Goal: Task Accomplishment & Management: Manage account settings

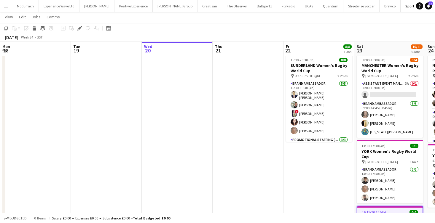
scroll to position [30, 0]
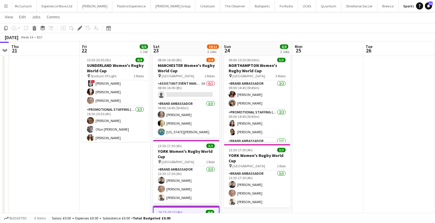
click at [5, 9] on button "Menu" at bounding box center [6, 6] width 12 height 12
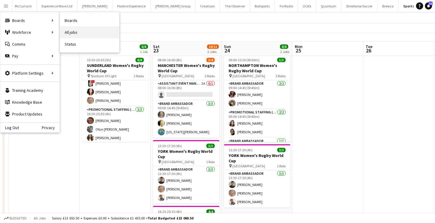
click at [78, 35] on link "All jobs" at bounding box center [89, 32] width 59 height 12
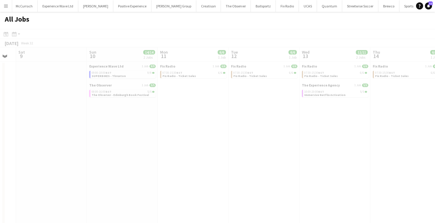
scroll to position [0, 147]
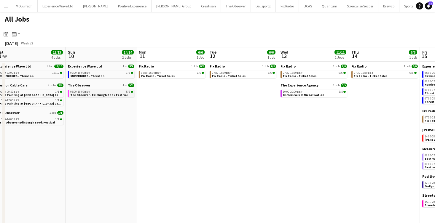
click at [105, 93] on span "The Observer - Edinburgh Book Festival" at bounding box center [98, 95] width 57 height 4
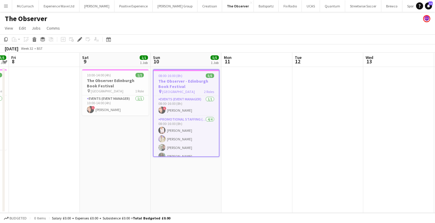
click at [112, 116] on app-date-cell "10:00-14:00 (4h) 1/1 The Observer Edinburgh Book Festival pin Edinburgh 1 Role …" at bounding box center [115, 140] width 71 height 146
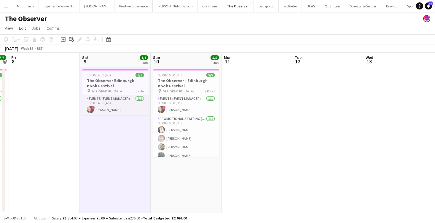
click at [113, 105] on app-card-role "Events (Event Manager) 1/1 10:00-14:00 (4h) ! Jackie Rowan" at bounding box center [115, 106] width 66 height 20
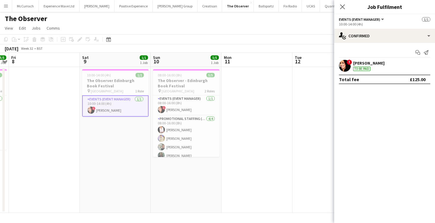
click at [359, 69] on div "To be paid" at bounding box center [361, 69] width 17 height 4
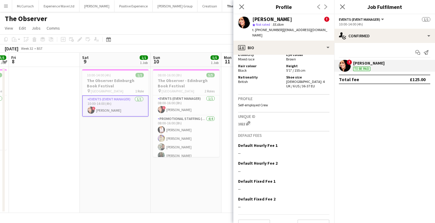
scroll to position [347, 0]
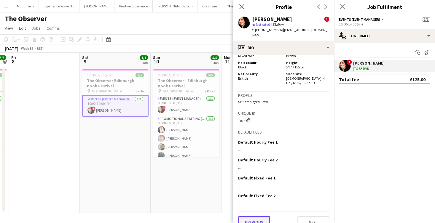
click at [260, 217] on button "Previous" at bounding box center [254, 223] width 32 height 12
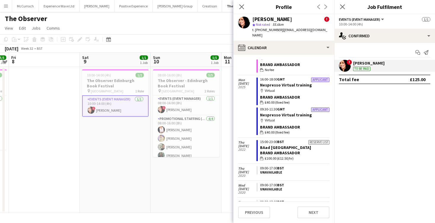
scroll to position [142, 0]
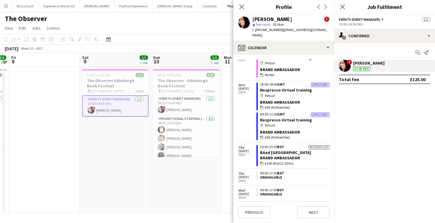
click at [296, 145] on app-crew-calendar-job-card "Reserve list 15:00-23:00 BST BAad Glasgow Brand Ambassador wallet £100.00 (£12.…" at bounding box center [293, 155] width 73 height 21
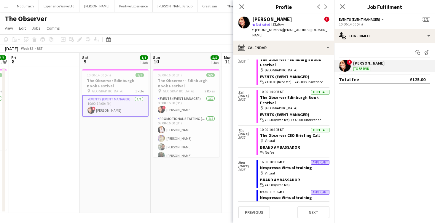
scroll to position [64, 0]
click at [200, 180] on app-date-cell "08:00-16:00 (8h) 5/5 The Observer - Edinburgh Book Festival pin Edinburgh 2 Rol…" at bounding box center [186, 140] width 71 height 146
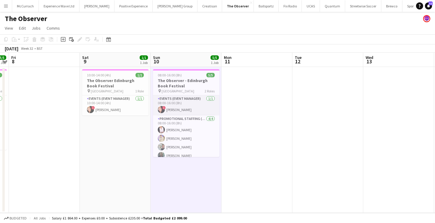
click at [183, 107] on app-card-role "Events (Event Manager) 1/1 08:00-16:00 (8h) ! Jackie Rowan" at bounding box center [186, 106] width 66 height 20
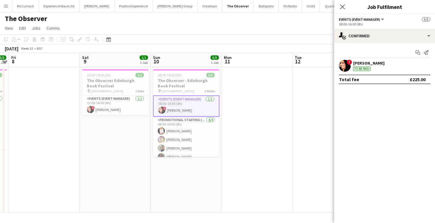
click at [347, 60] on div "!" at bounding box center [345, 66] width 12 height 12
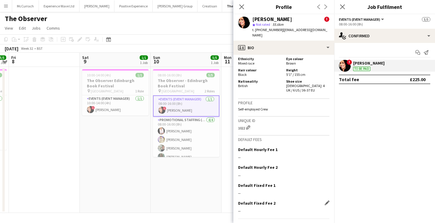
scroll to position [347, 0]
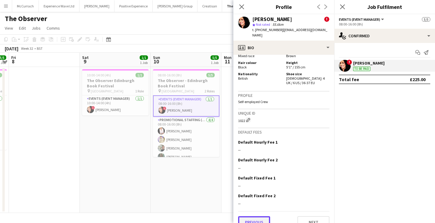
click at [259, 217] on button "Previous" at bounding box center [254, 223] width 32 height 12
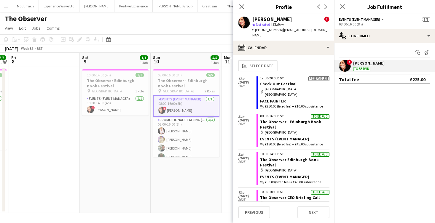
scroll to position [3, 0]
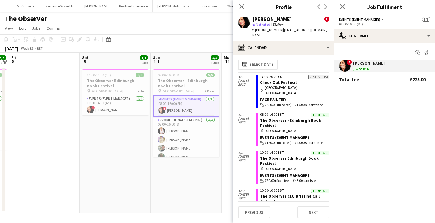
click at [211, 178] on app-date-cell "08:00-16:00 (8h) 5/5 The Observer - Edinburgh Book Festival pin Edinburgh 2 Rol…" at bounding box center [186, 140] width 71 height 146
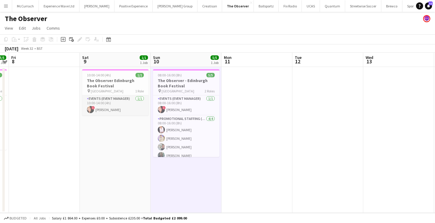
click at [90, 107] on app-user-avatar at bounding box center [90, 109] width 7 height 7
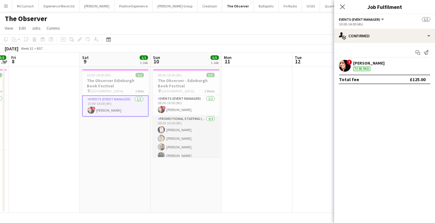
scroll to position [0, 204]
click at [186, 131] on app-card-role "Promotional Staffing (Sales Staff) 4/4 08:00-16:00 (8h) Inger Stevenson Dylan B…" at bounding box center [186, 139] width 66 height 46
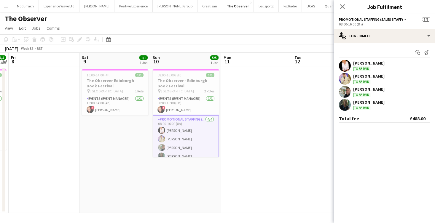
click at [343, 104] on app-user-avatar at bounding box center [345, 105] width 12 height 12
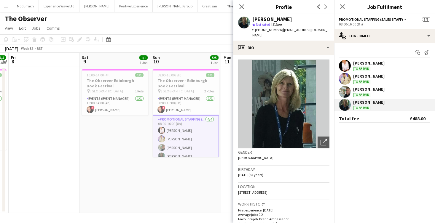
click at [346, 91] on app-user-avatar at bounding box center [345, 92] width 12 height 12
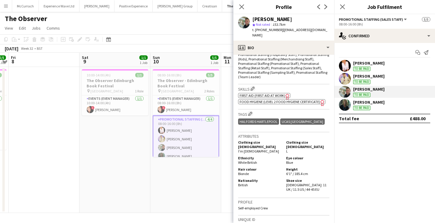
scroll to position [335, 0]
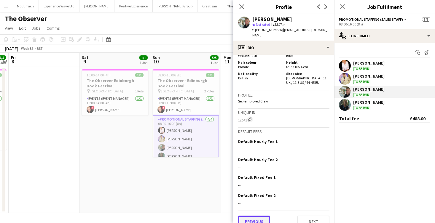
click at [257, 217] on button "Previous" at bounding box center [254, 222] width 32 height 12
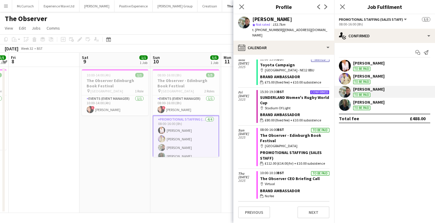
scroll to position [124, 0]
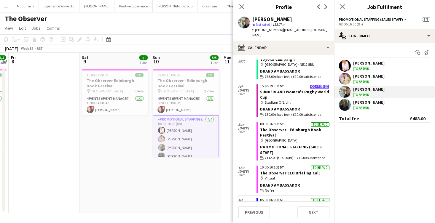
click at [342, 80] on app-user-avatar at bounding box center [345, 79] width 12 height 12
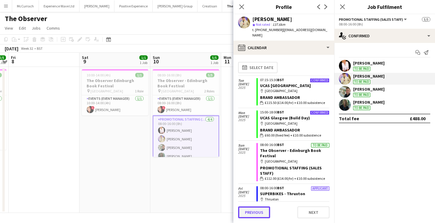
click at [251, 215] on button "Previous" at bounding box center [254, 213] width 32 height 12
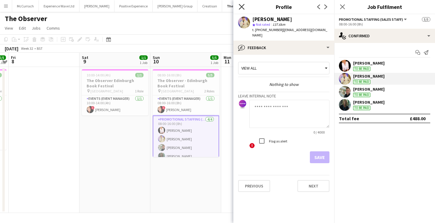
click at [241, 5] on icon "Close pop-in" at bounding box center [242, 7] width 6 height 6
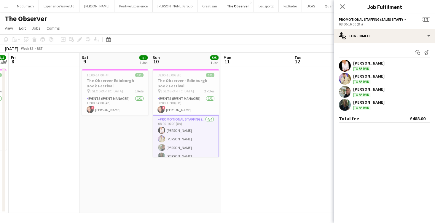
click at [347, 79] on app-user-avatar at bounding box center [345, 79] width 12 height 12
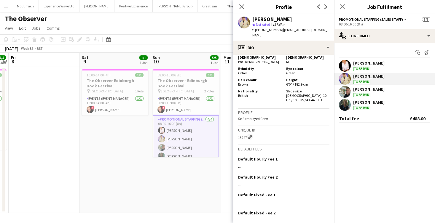
scroll to position [350, 0]
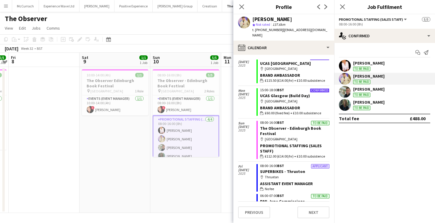
scroll to position [22, 0]
click at [348, 64] on app-user-avatar at bounding box center [345, 66] width 12 height 12
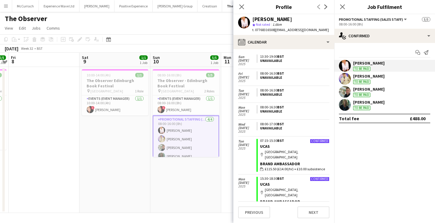
scroll to position [88, 0]
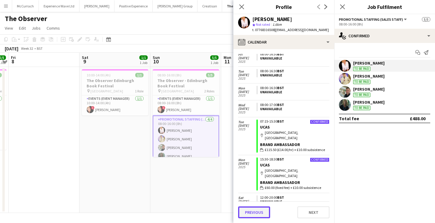
click at [257, 213] on button "Previous" at bounding box center [254, 213] width 32 height 12
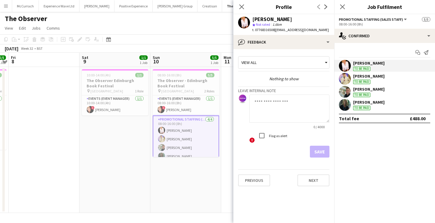
click at [162, 16] on div "The Observer" at bounding box center [217, 17] width 435 height 11
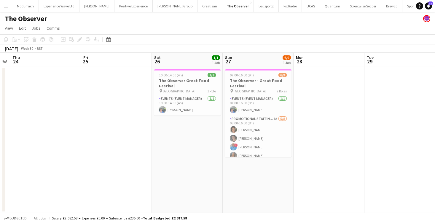
scroll to position [0, 124]
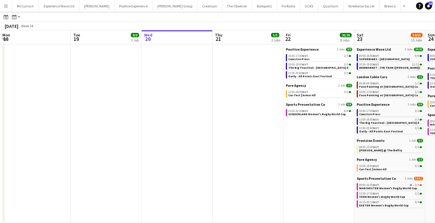
scroll to position [0, 247]
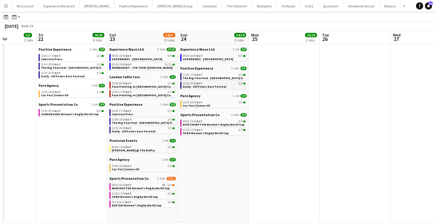
click at [209, 88] on app-brief-job-card "12:30-20:00 BST 3/3 Oatly - All Points East Festival" at bounding box center [213, 85] width 66 height 7
click at [209, 87] on span "Oatly - All Points East Festival" at bounding box center [205, 87] width 44 height 4
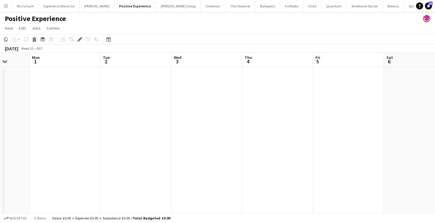
scroll to position [0, 124]
